Goal: Check status: Check status

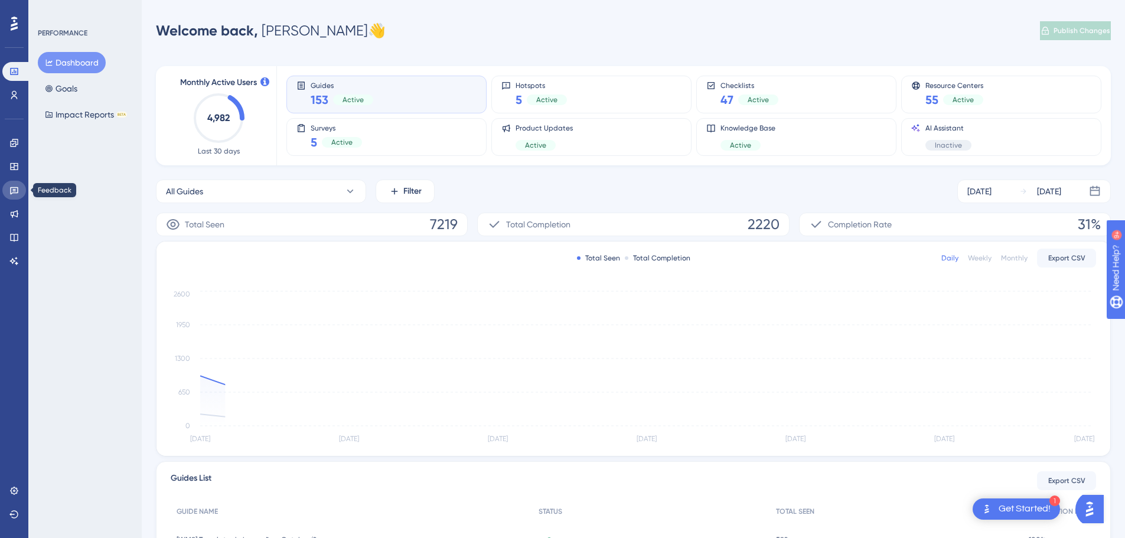
click at [19, 191] on link at bounding box center [14, 190] width 24 height 19
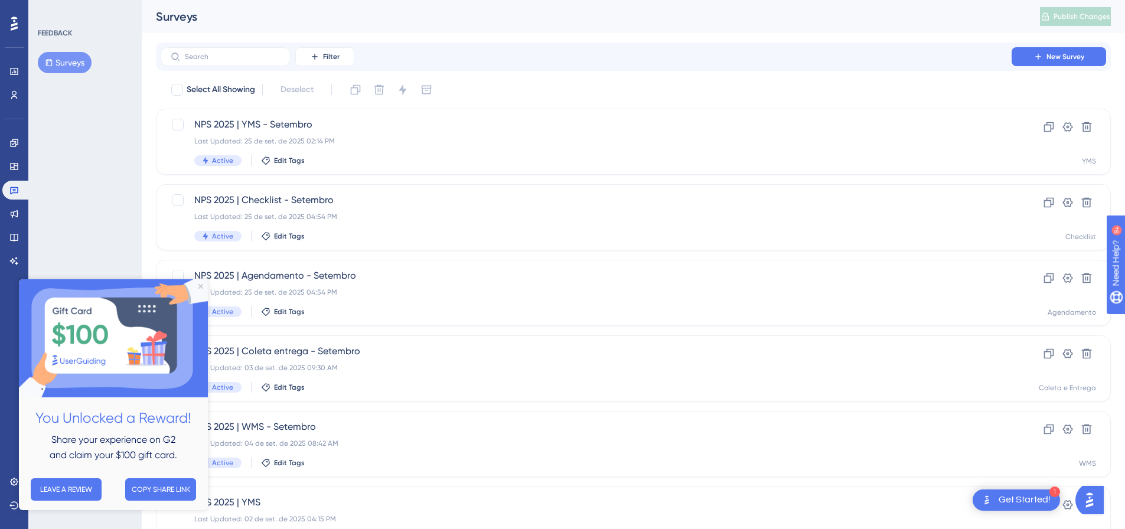
click at [198, 286] on img at bounding box center [113, 338] width 189 height 118
click at [200, 287] on icon "Close Preview" at bounding box center [200, 286] width 5 height 5
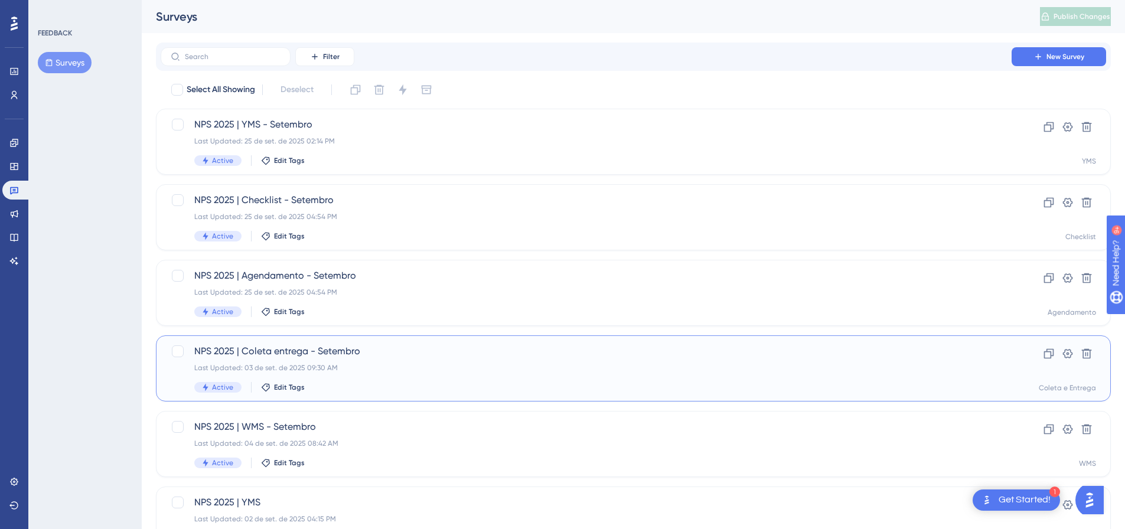
click at [425, 351] on span "NPS 2025 | Coleta entrega - Setembro" at bounding box center [586, 351] width 784 height 14
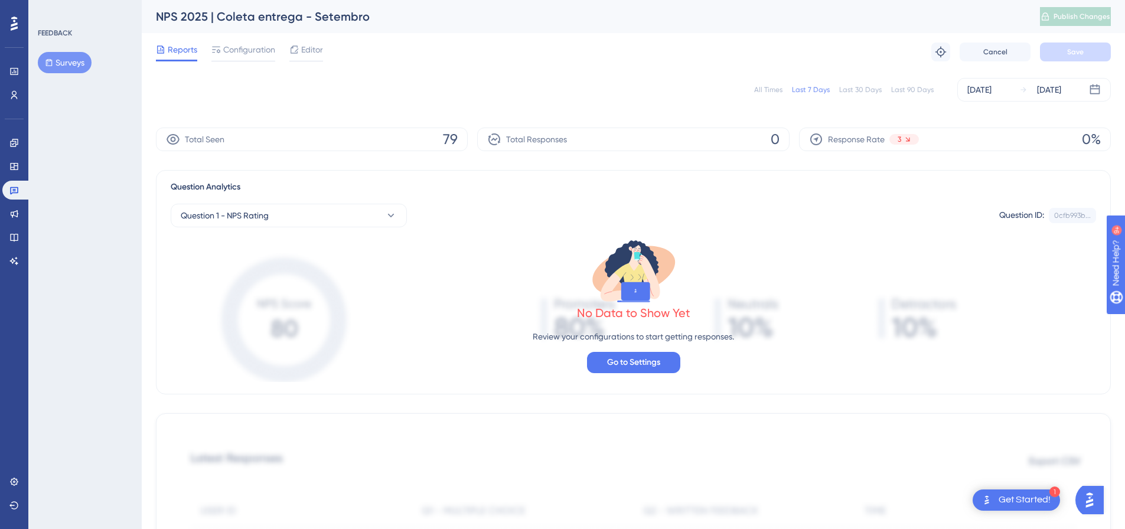
click at [767, 84] on div "All Times Last 7 Days Last 30 Days Last 90 Days [DATE] [DATE]" at bounding box center [633, 90] width 955 height 24
click at [767, 90] on div "All Times" at bounding box center [768, 89] width 28 height 9
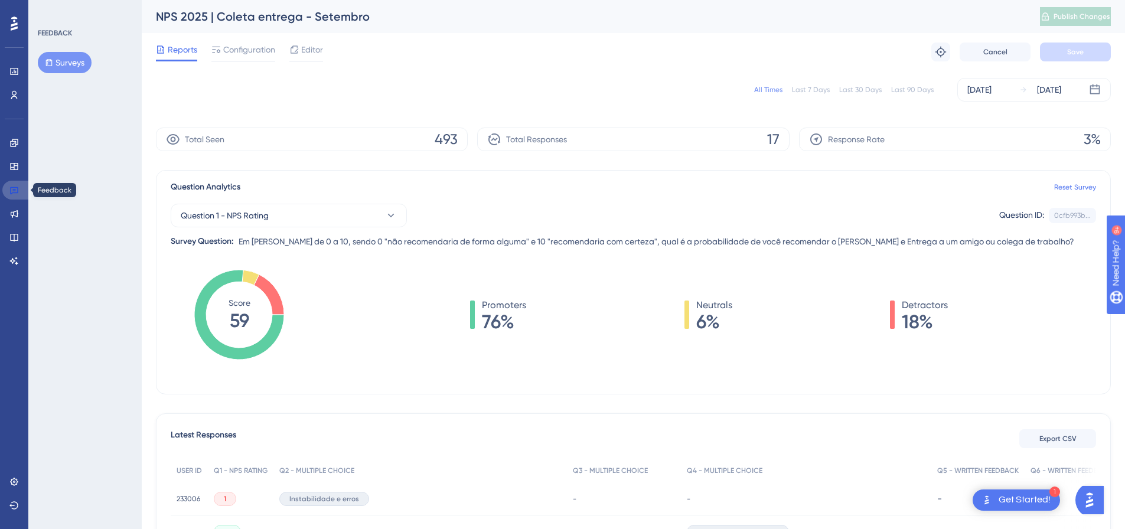
click at [17, 189] on icon at bounding box center [13, 189] width 9 height 9
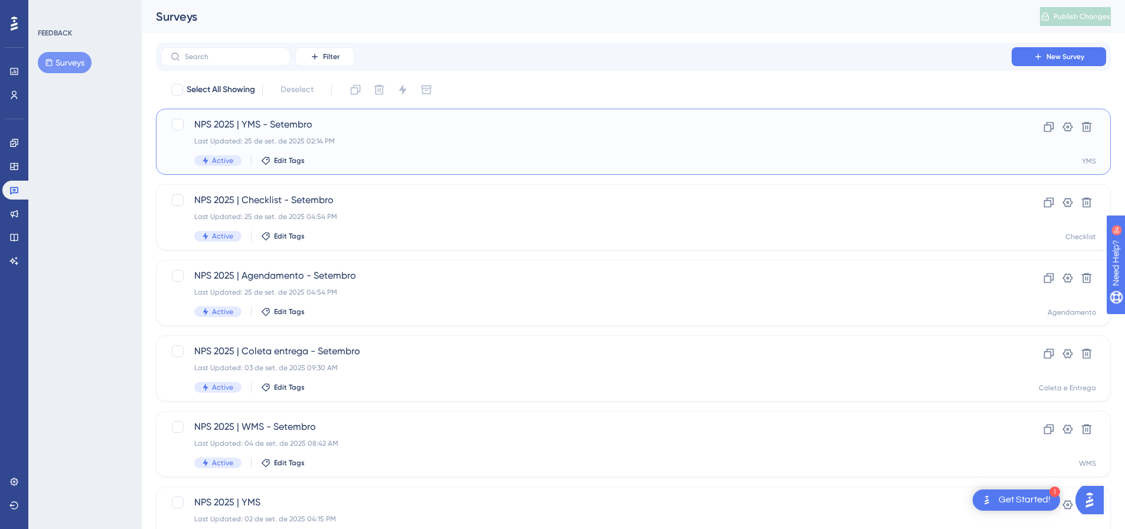
click at [332, 141] on div "Last Updated: 25 de set. de 2025 02:14 PM" at bounding box center [586, 140] width 784 height 9
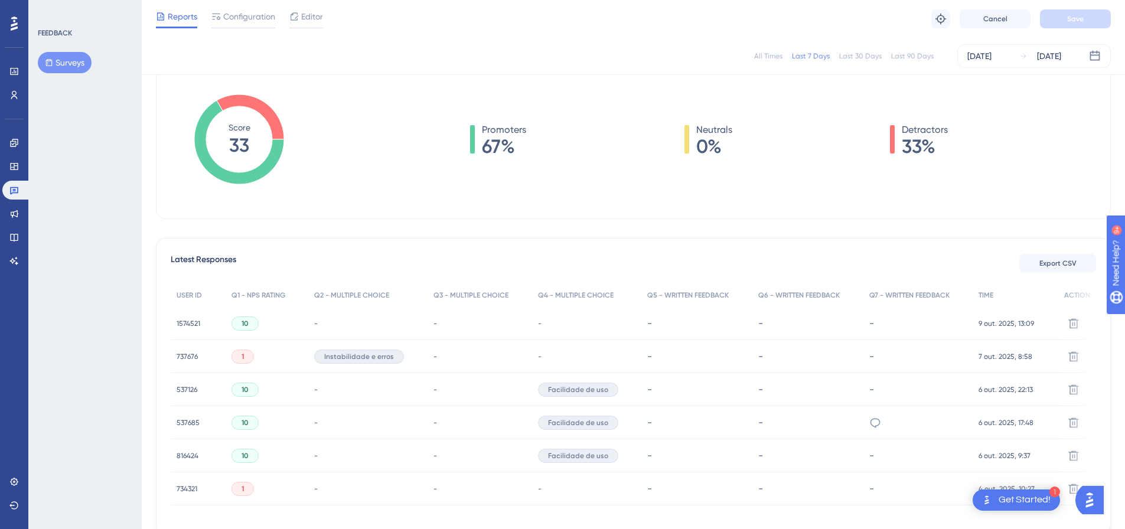
scroll to position [177, 0]
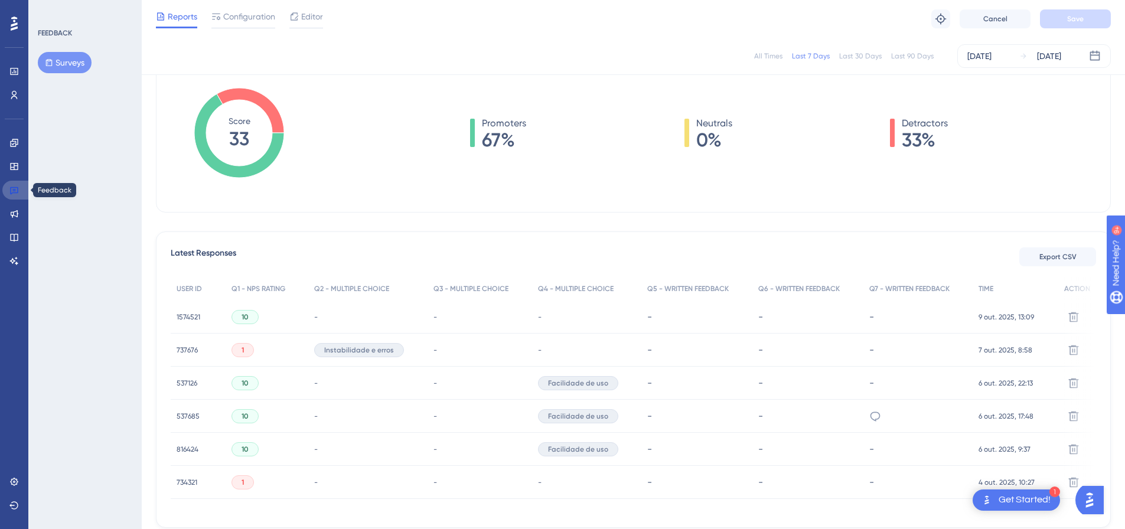
click at [20, 190] on link at bounding box center [16, 190] width 28 height 19
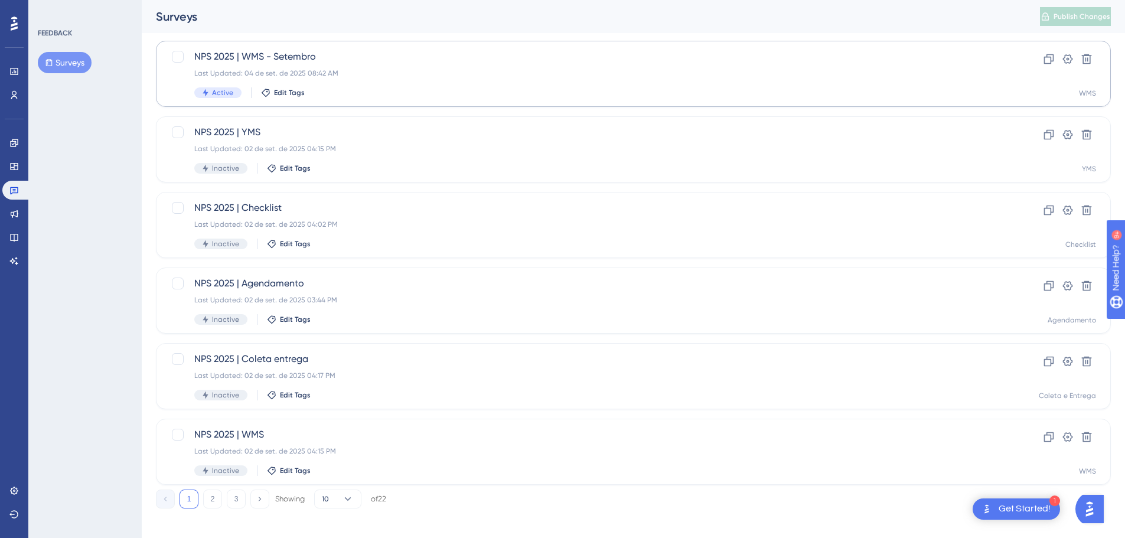
scroll to position [378, 0]
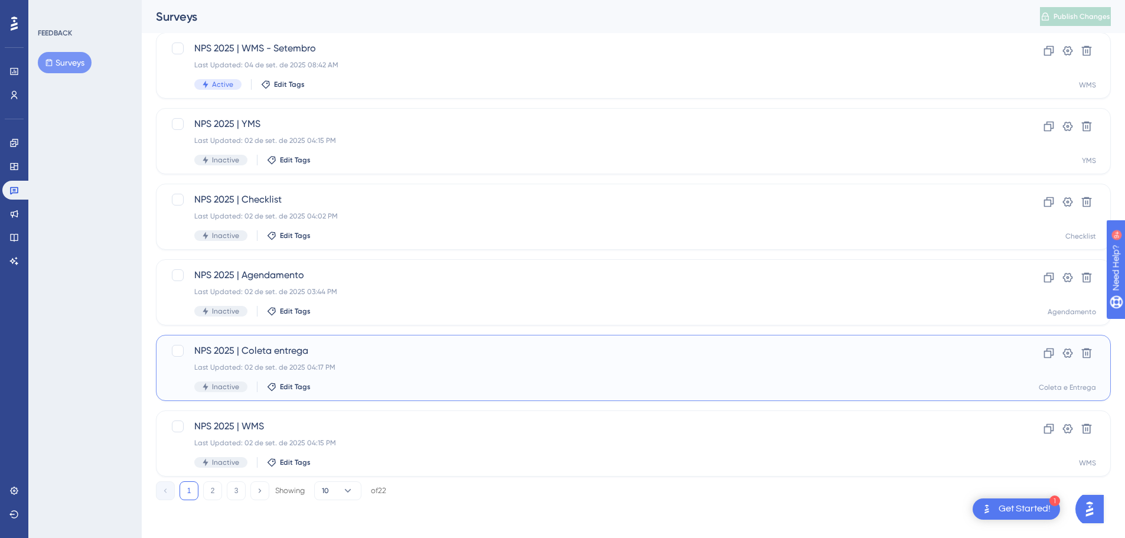
click at [427, 365] on div "Last Updated: 02 de set. de 2025 04:17 PM" at bounding box center [586, 367] width 784 height 9
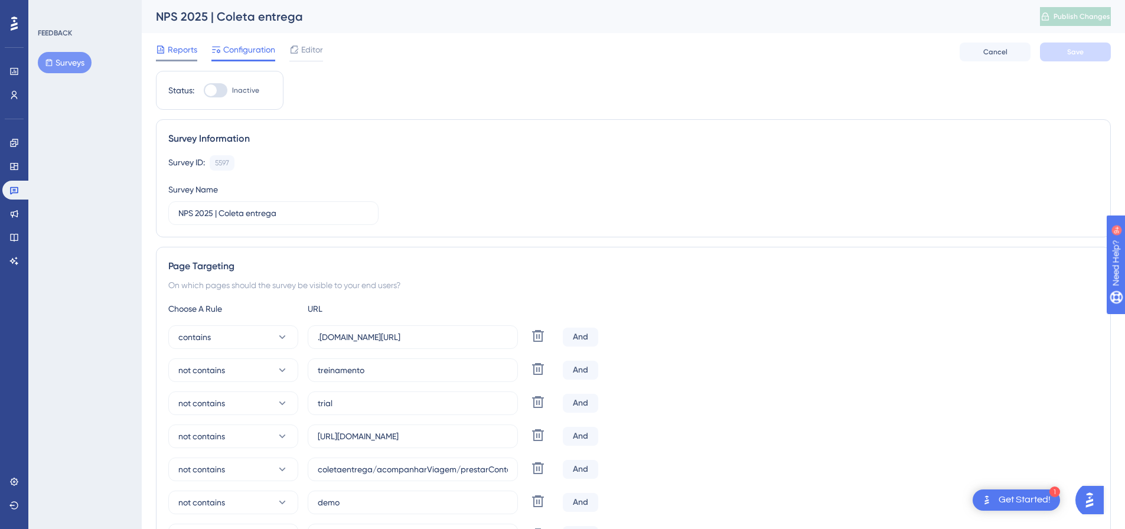
click at [174, 48] on span "Reports" at bounding box center [183, 50] width 30 height 14
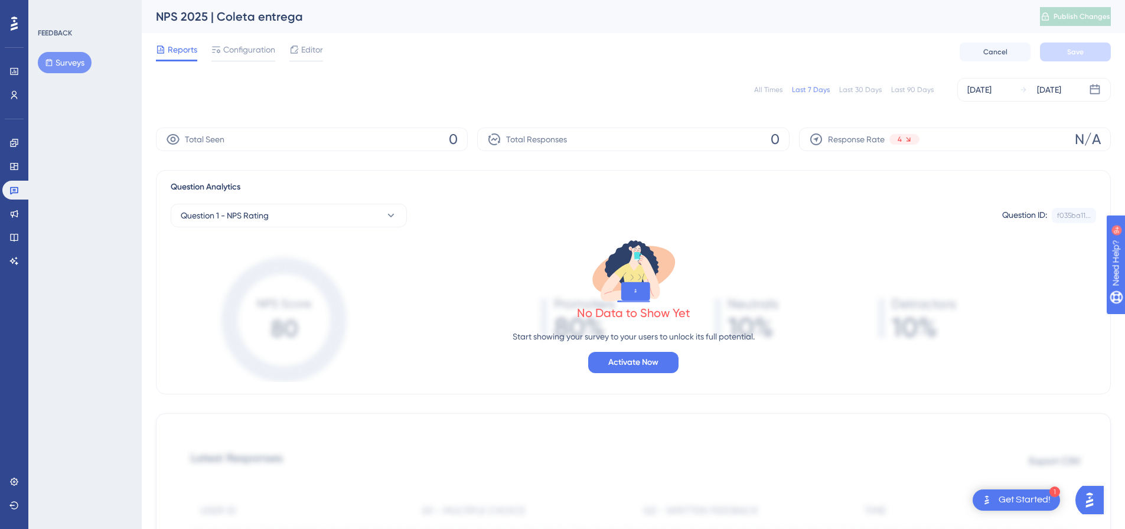
click at [781, 92] on div "All Times" at bounding box center [768, 89] width 28 height 9
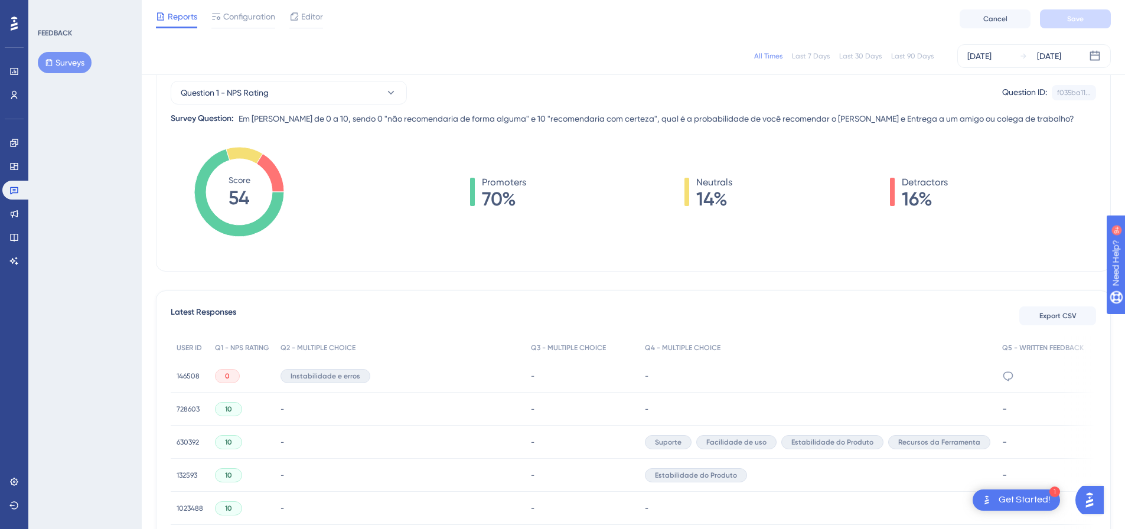
scroll to position [177, 0]
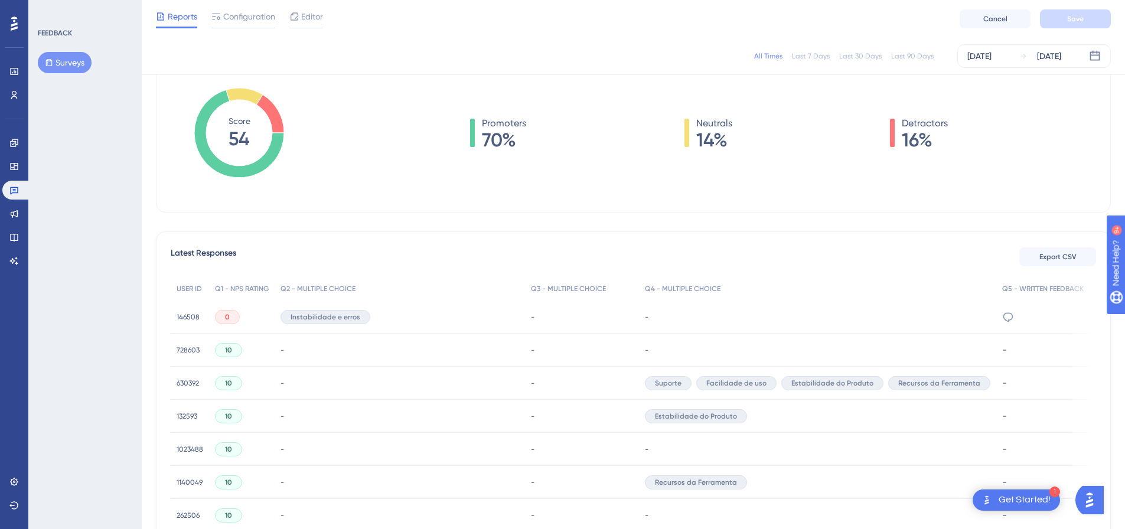
click at [661, 322] on div "-" at bounding box center [817, 317] width 357 height 33
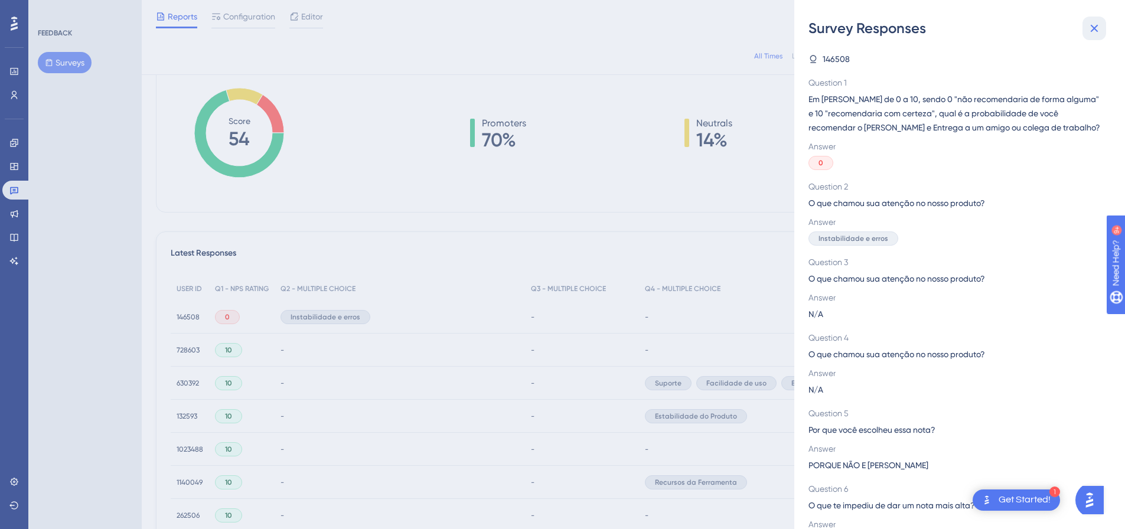
click at [1095, 30] on icon at bounding box center [1095, 29] width 8 height 8
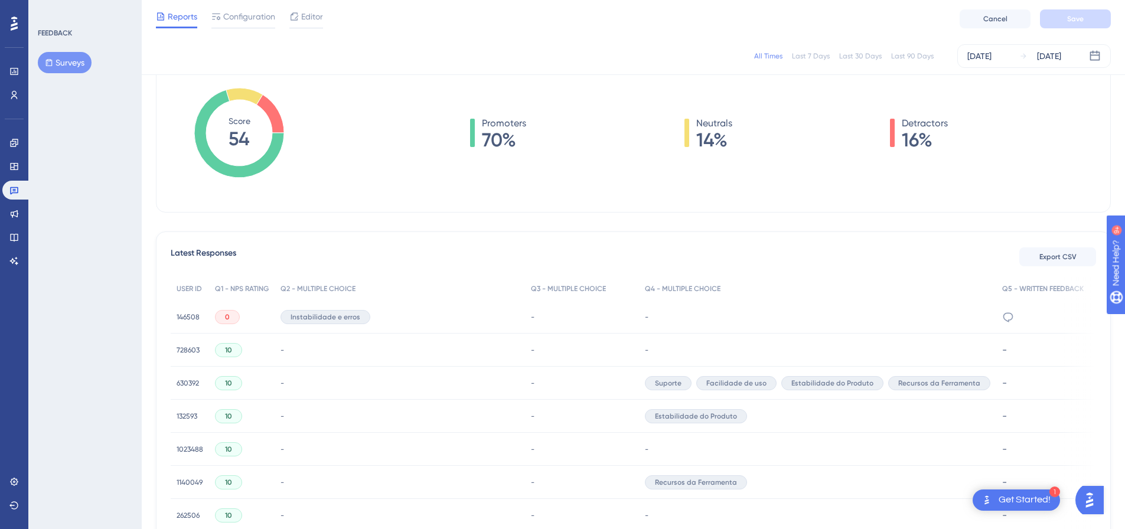
click at [187, 311] on div "146508 146508" at bounding box center [188, 317] width 23 height 33
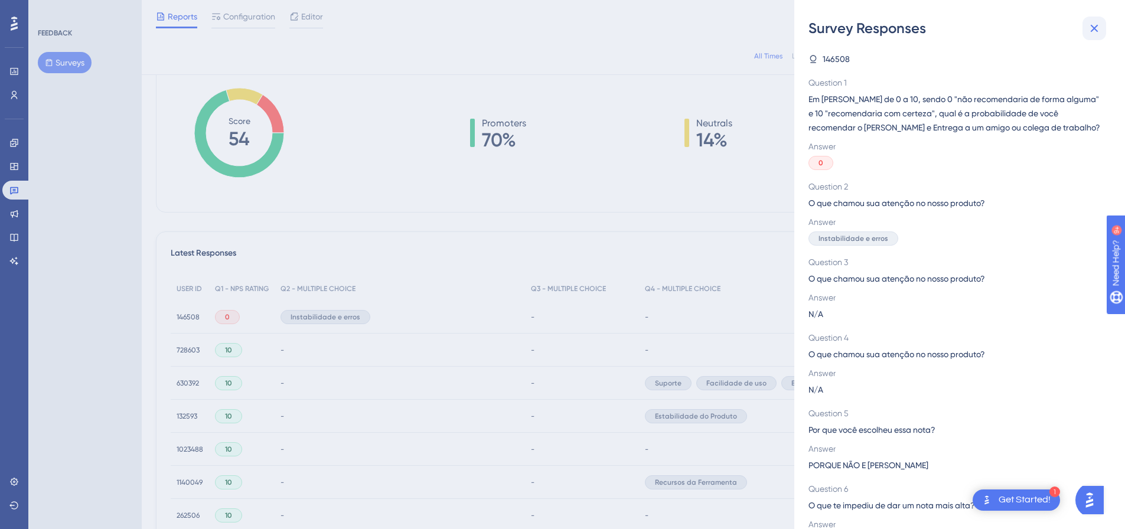
click at [1104, 19] on button at bounding box center [1094, 29] width 24 height 24
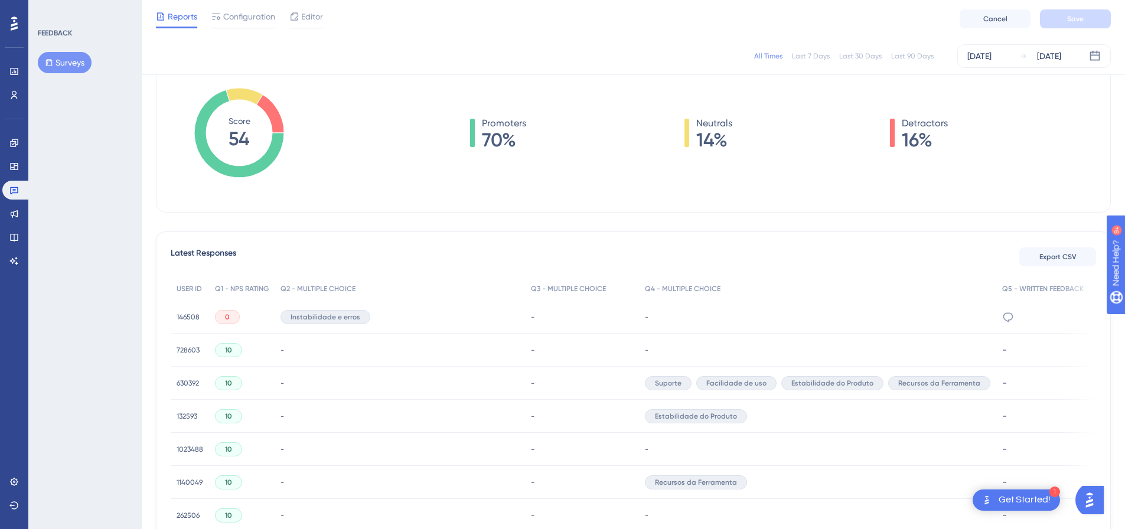
click at [187, 317] on span "146508" at bounding box center [188, 316] width 23 height 9
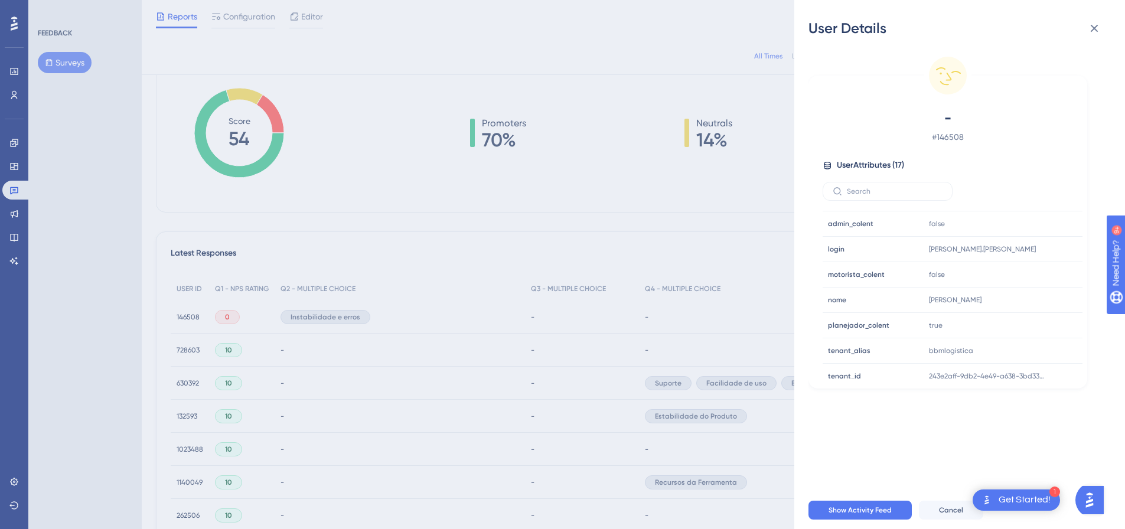
scroll to position [258, 0]
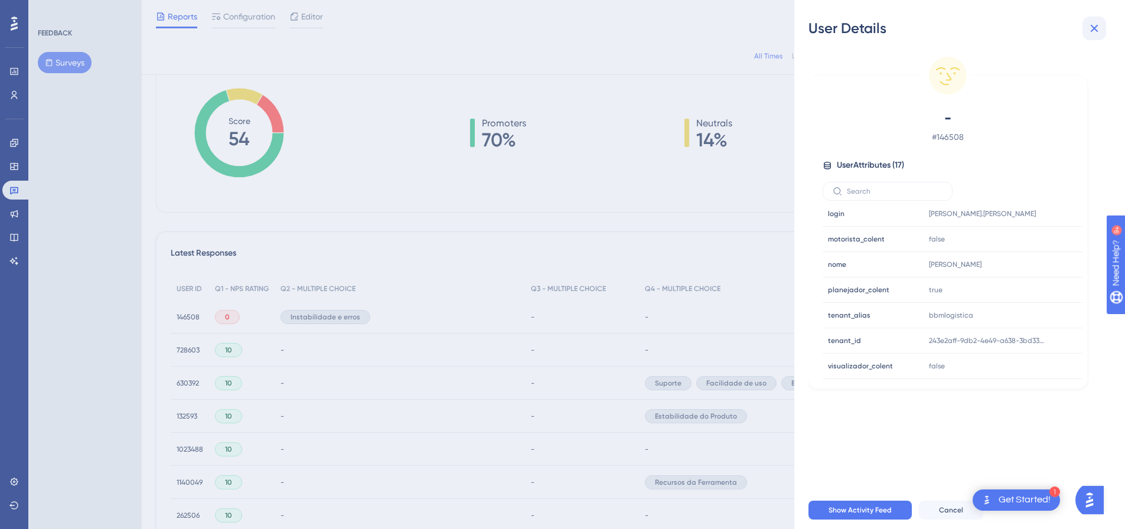
click at [1095, 35] on button at bounding box center [1094, 29] width 24 height 24
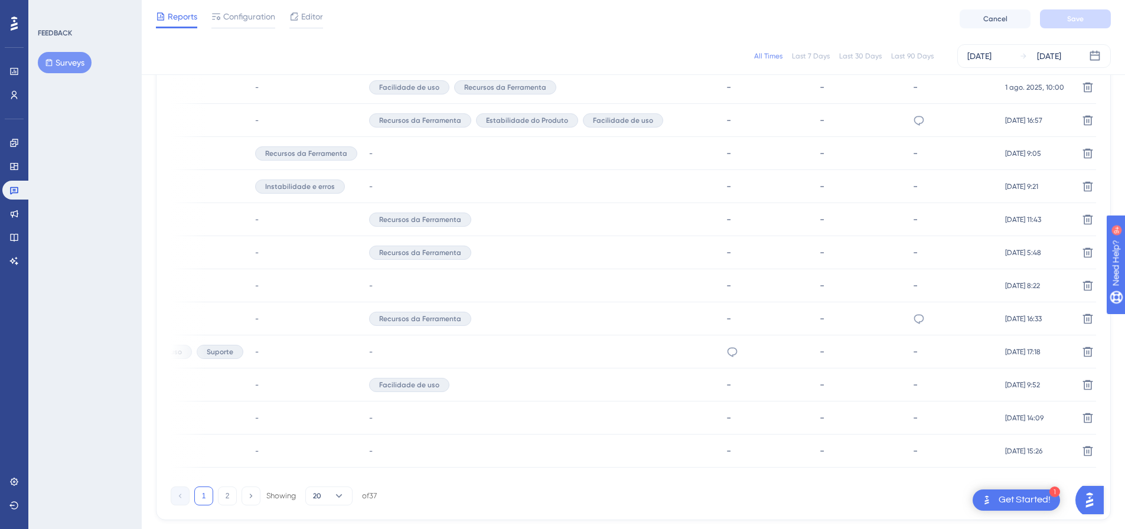
scroll to position [728, 9]
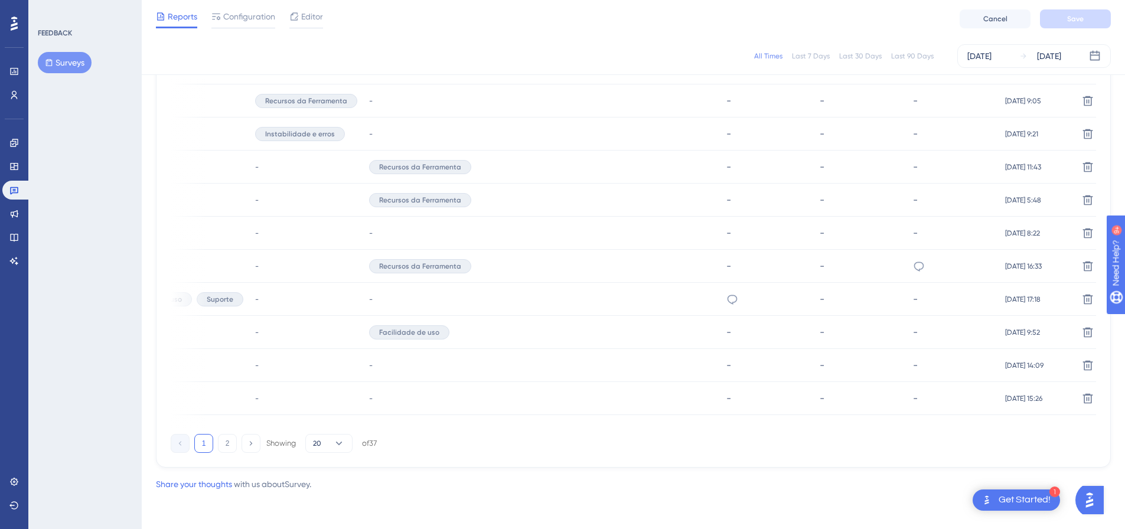
drag, startPoint x: 647, startPoint y: 429, endPoint x: 629, endPoint y: 434, distance: 18.3
click at [629, 434] on div "1 2 Showing 20 of 37" at bounding box center [633, 441] width 925 height 24
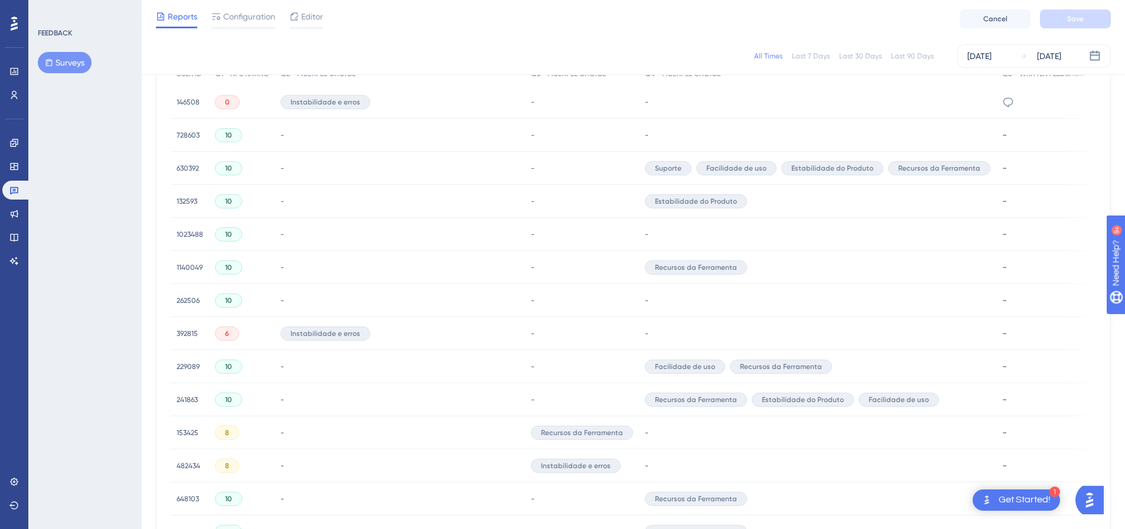
scroll to position [374, 9]
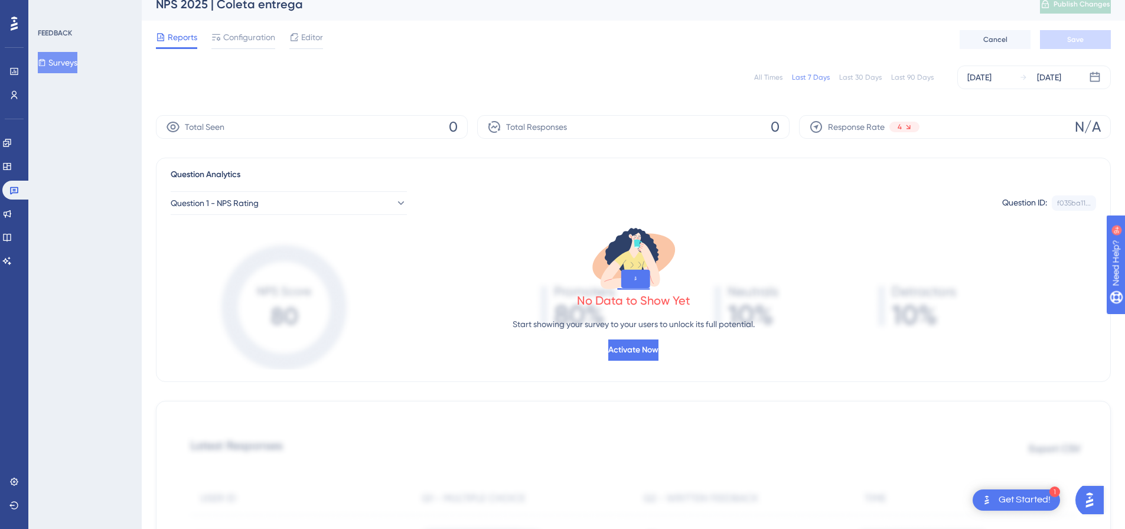
scroll to position [0, 9]
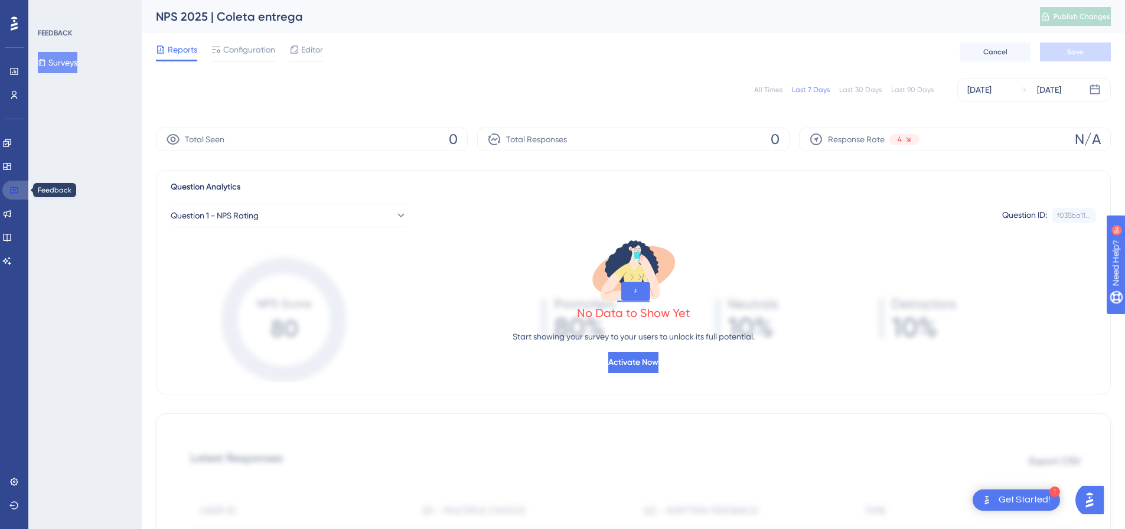
click at [14, 187] on icon at bounding box center [13, 189] width 9 height 9
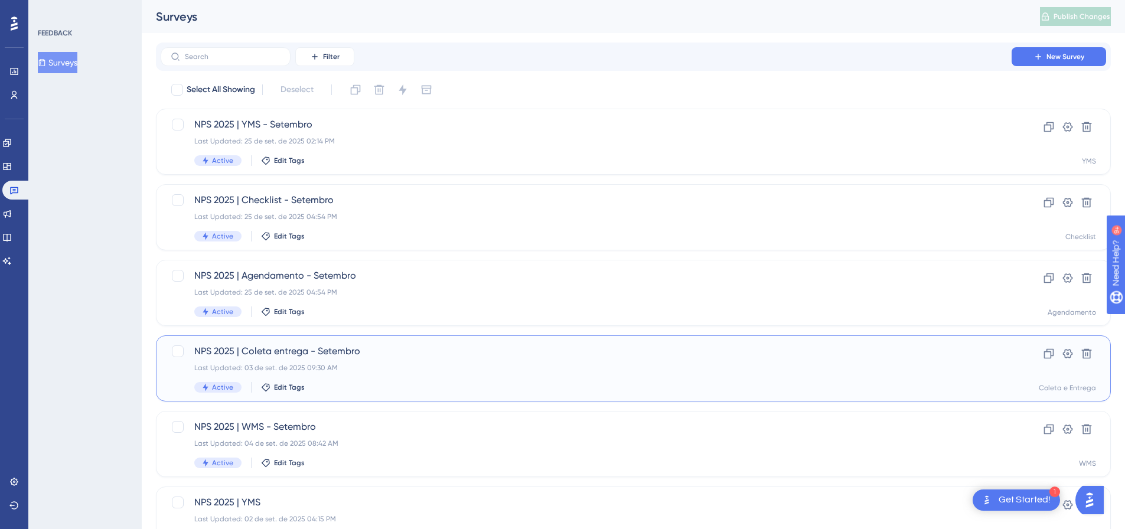
click at [432, 348] on span "NPS 2025 | Coleta entrega - Setembro" at bounding box center [586, 351] width 784 height 14
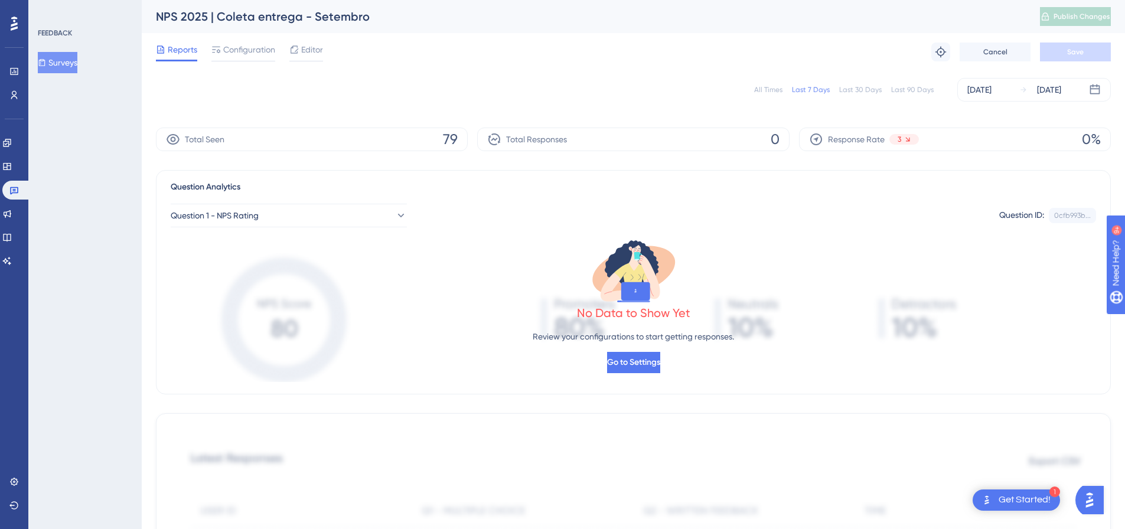
click at [757, 86] on div "All Times" at bounding box center [768, 89] width 28 height 9
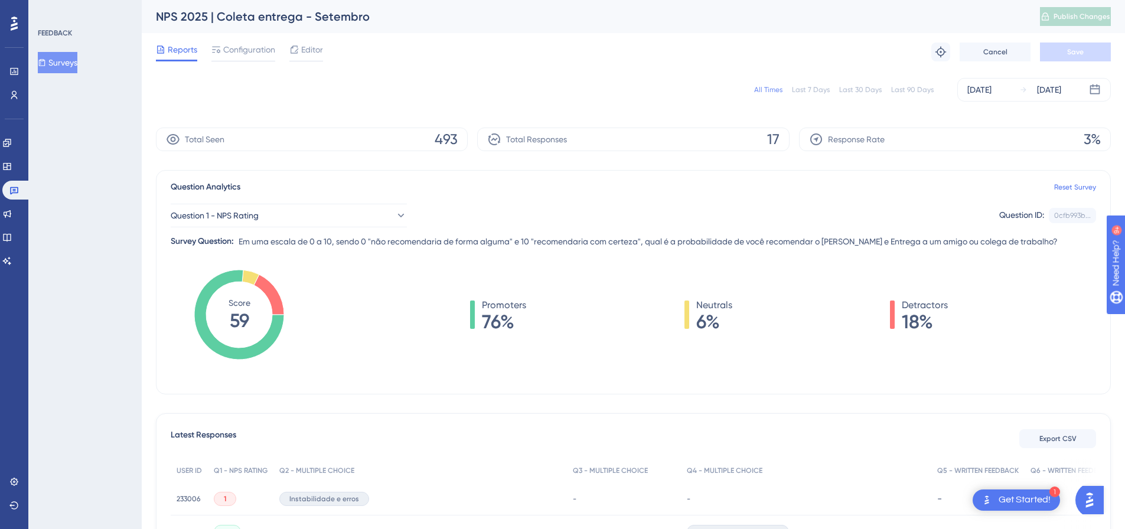
click at [1013, 291] on div "Promoters 76% Neutrals 6% Detractors 18%" at bounding box center [709, 326] width 774 height 118
drag, startPoint x: 1013, startPoint y: 291, endPoint x: 709, endPoint y: 305, distance: 304.4
click at [709, 305] on div "Promoters 76% Neutrals 6% Detractors 18%" at bounding box center [709, 326] width 774 height 118
